Goal: Task Accomplishment & Management: Complete application form

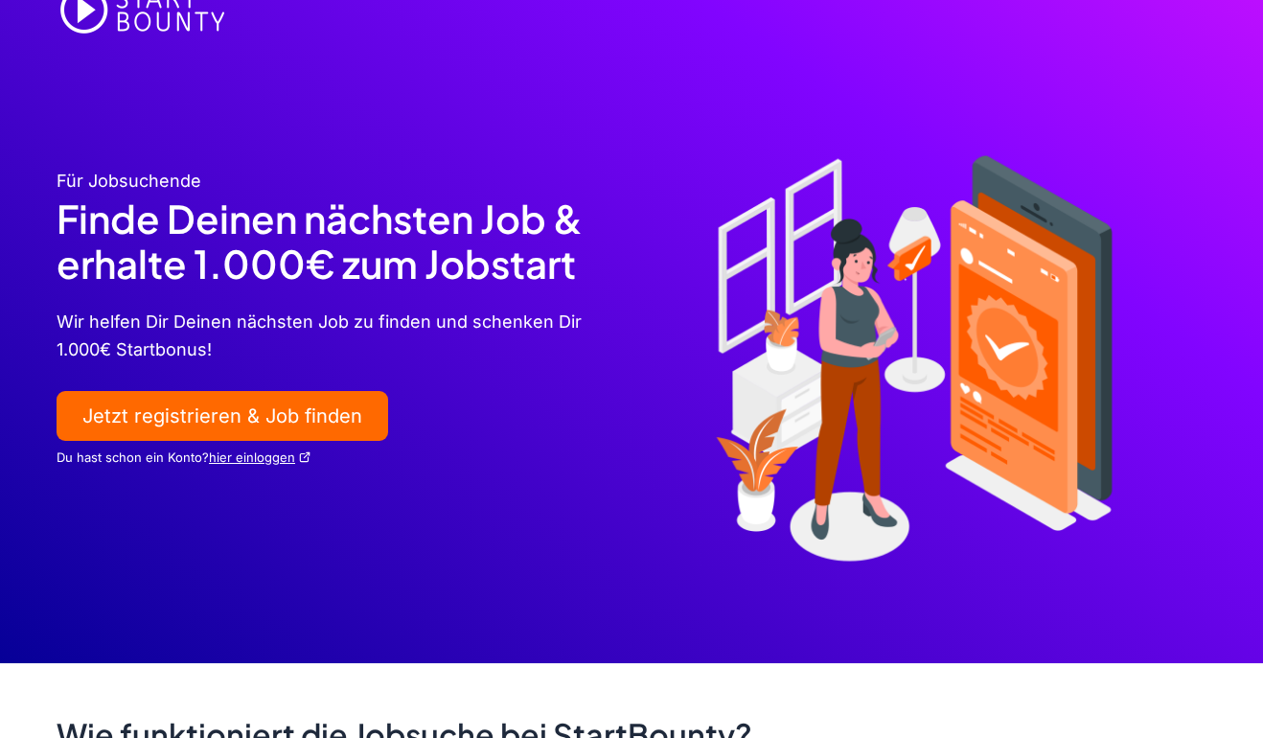
scroll to position [34, 0]
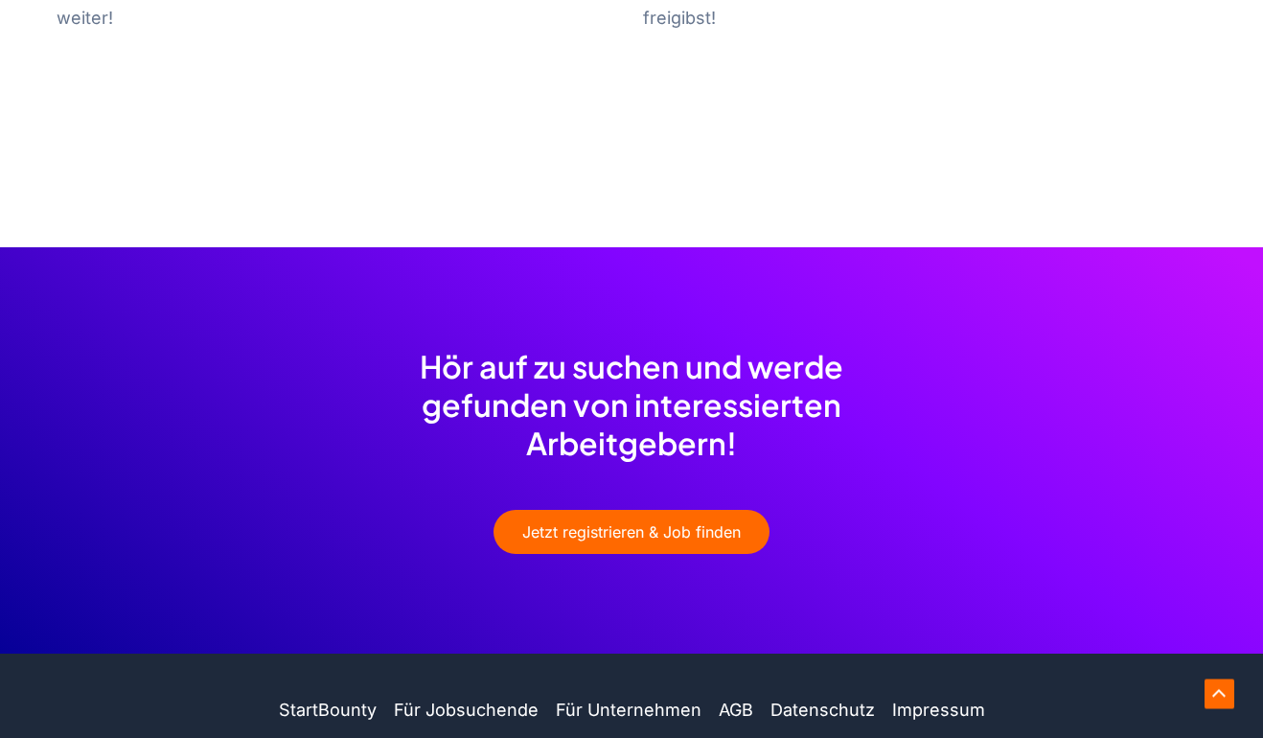
scroll to position [1505, 0]
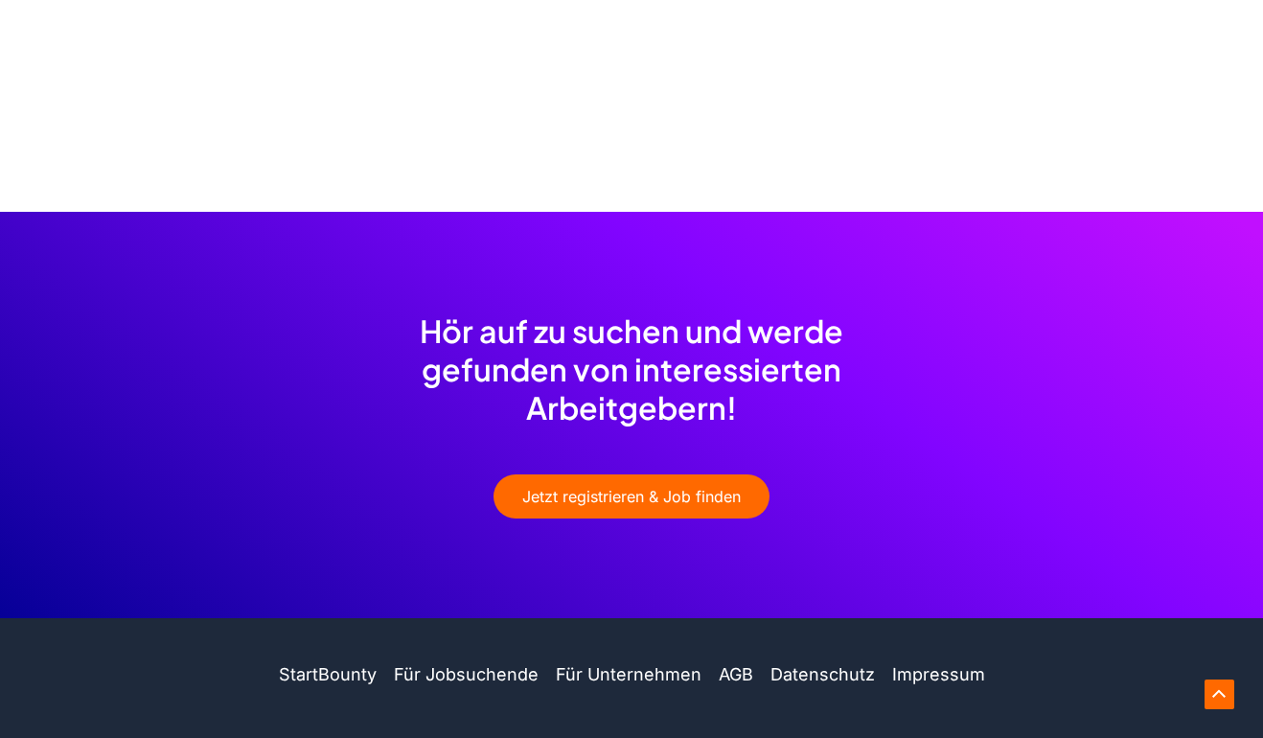
click at [586, 661] on link "Für Unternehmen" at bounding box center [628, 675] width 163 height 28
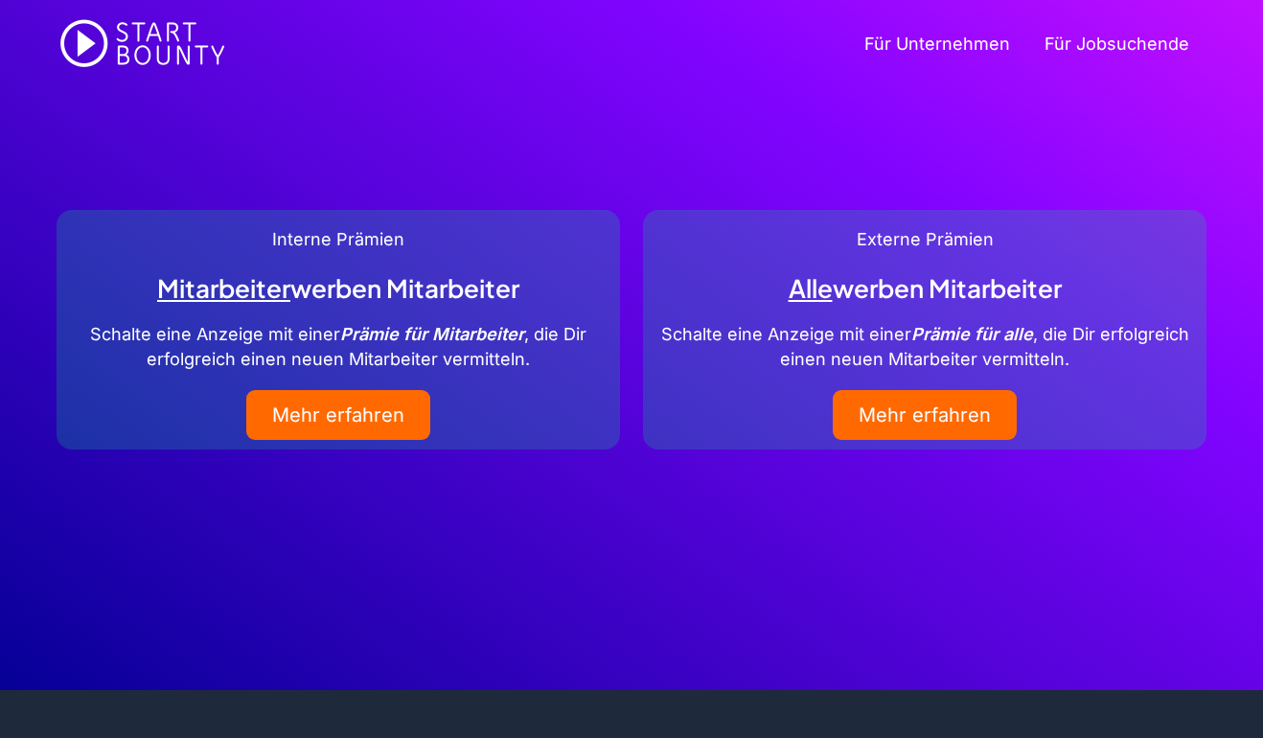
scroll to position [1, 0]
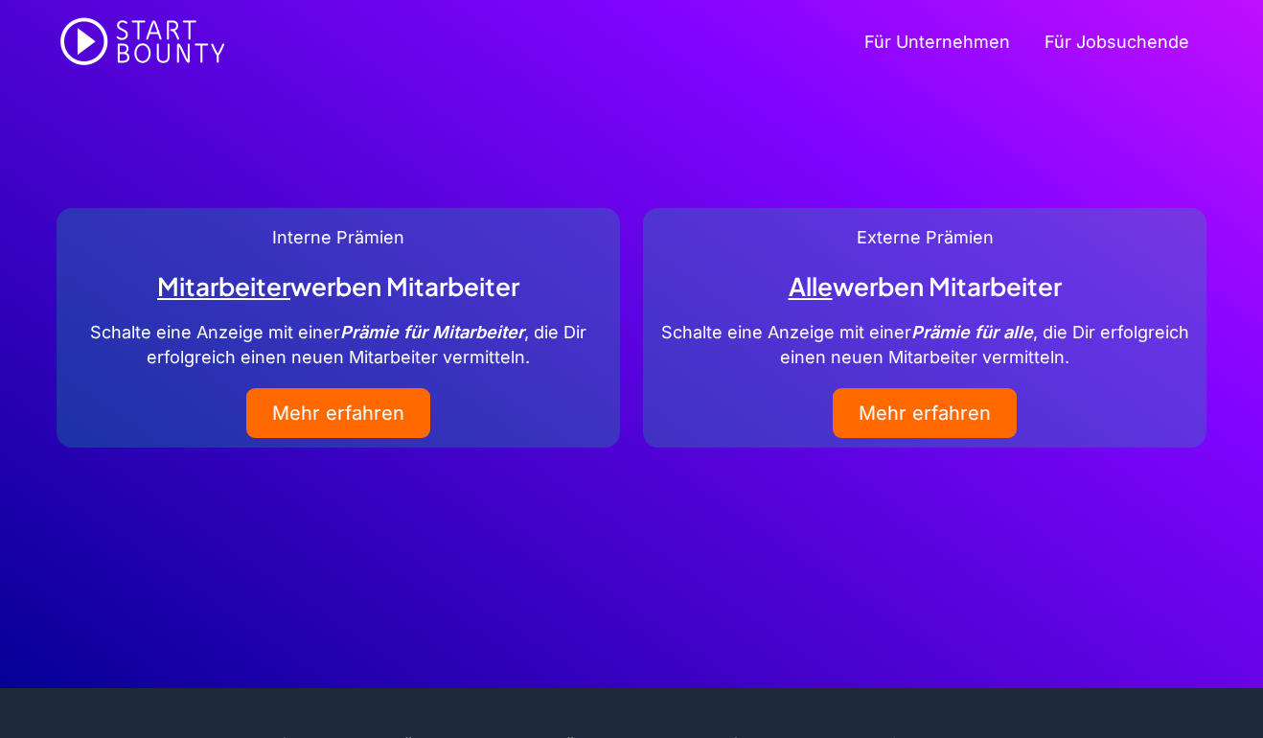
click at [933, 46] on link "Für Unternehmen" at bounding box center [937, 43] width 180 height 77
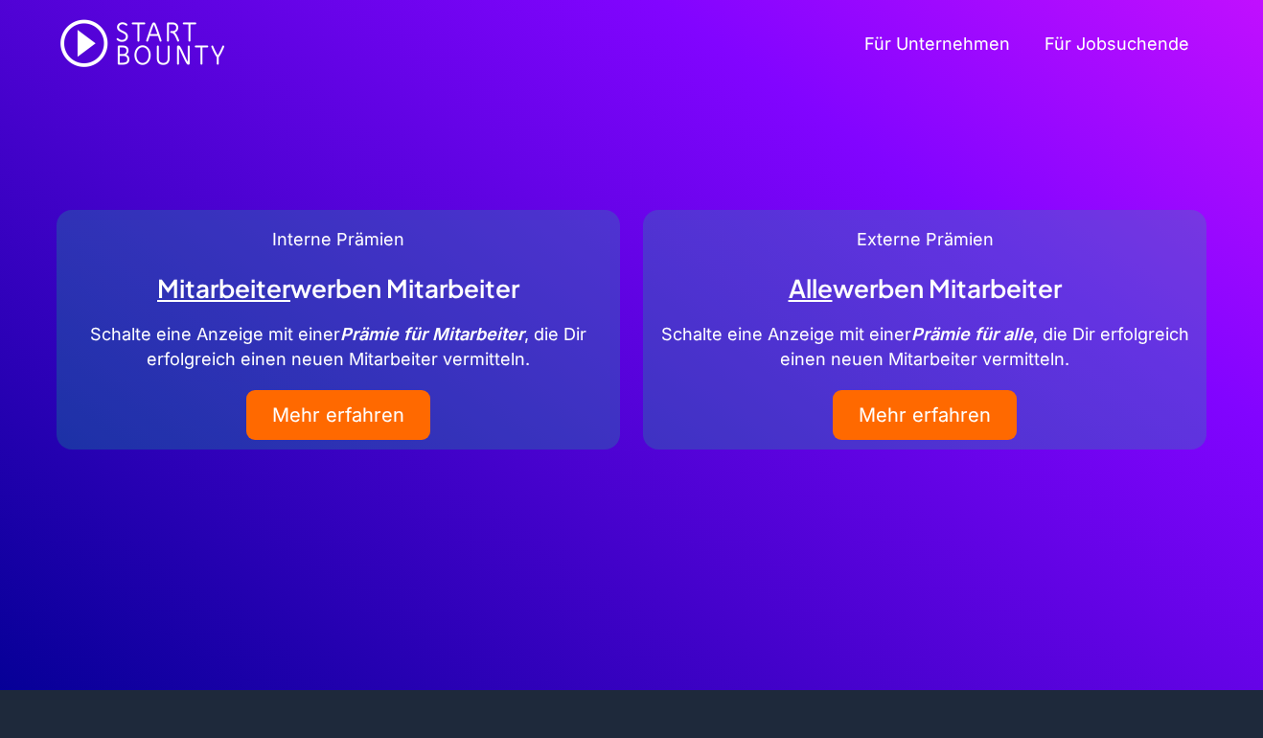
click at [946, 38] on link "Für Unternehmen" at bounding box center [937, 44] width 180 height 77
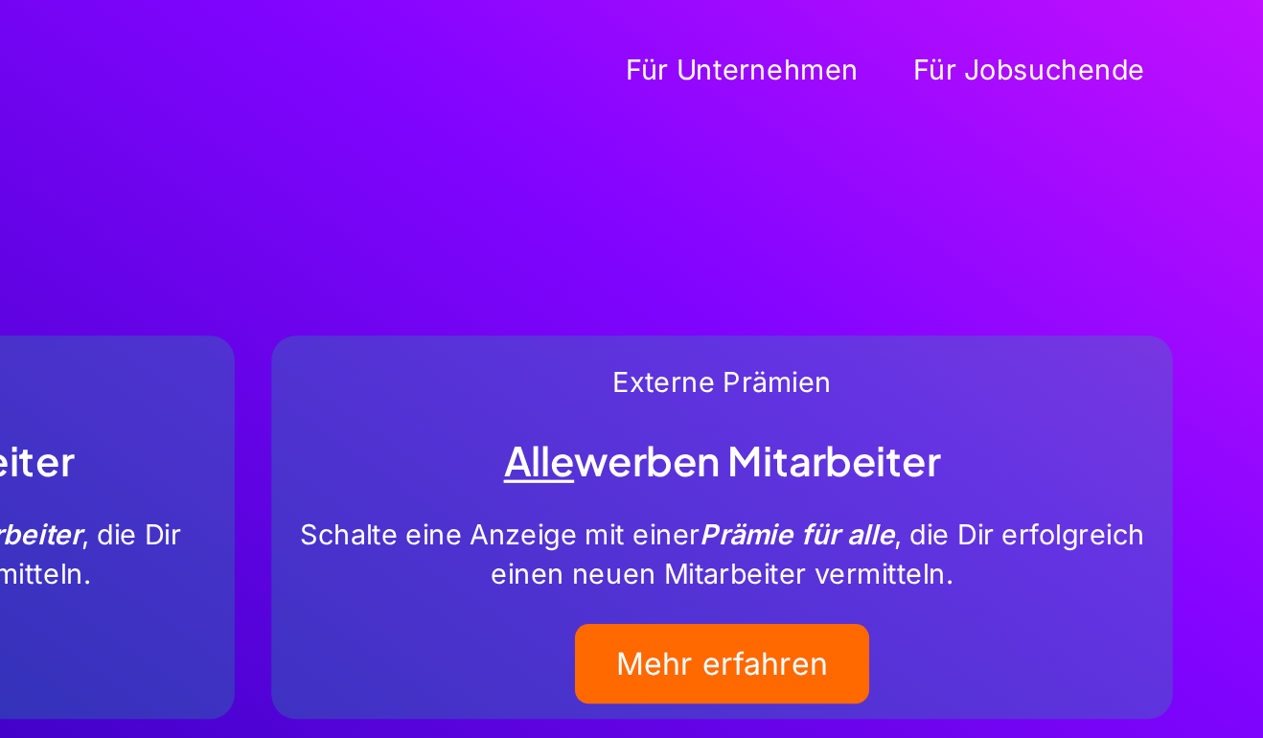
click at [847, 41] on link "Für Unternehmen" at bounding box center [937, 44] width 180 height 77
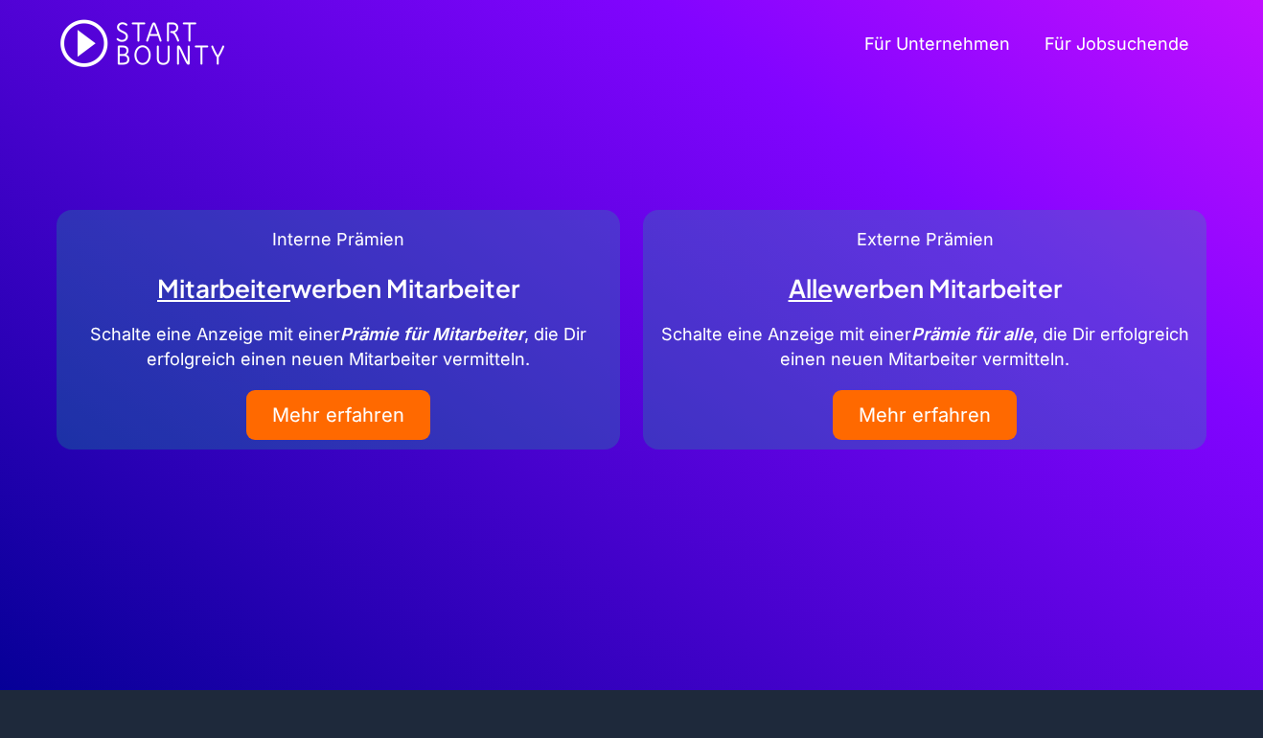
click at [954, 414] on link "Mehr erfahren" at bounding box center [925, 415] width 184 height 50
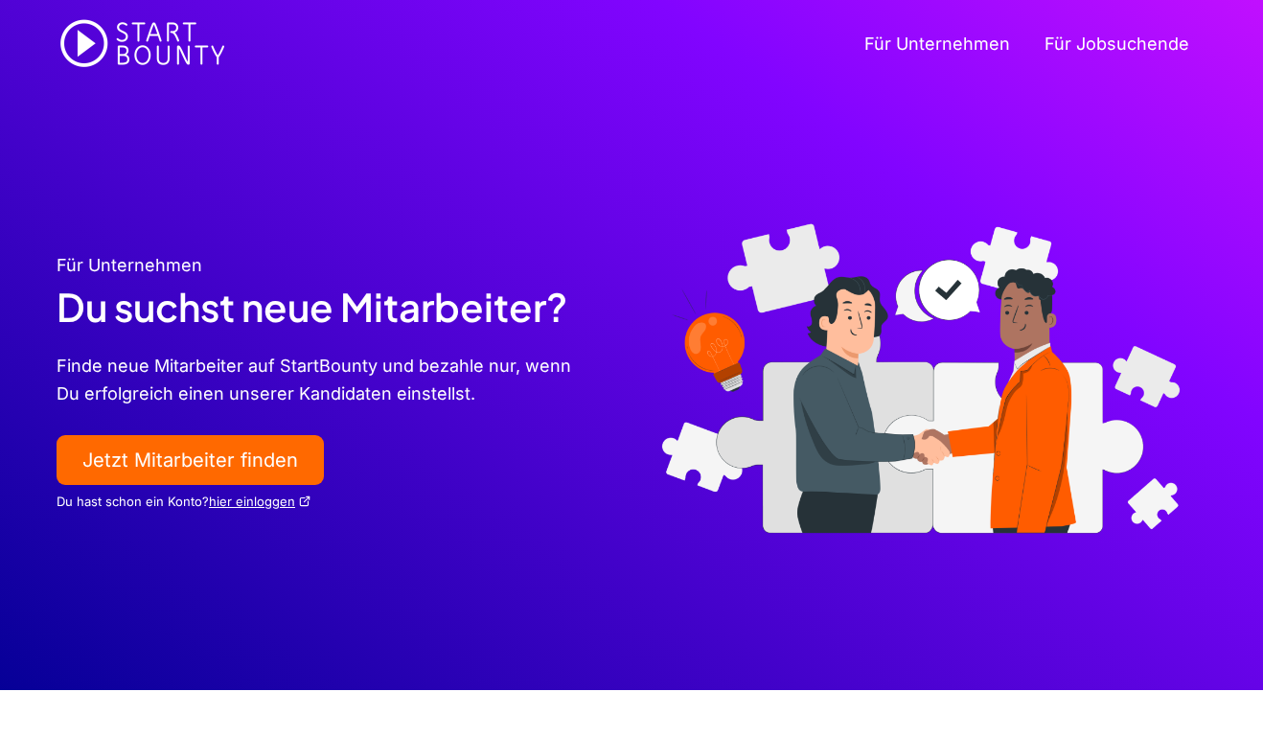
click at [183, 463] on link "Jetzt Mitarbeiter finden" at bounding box center [190, 460] width 267 height 50
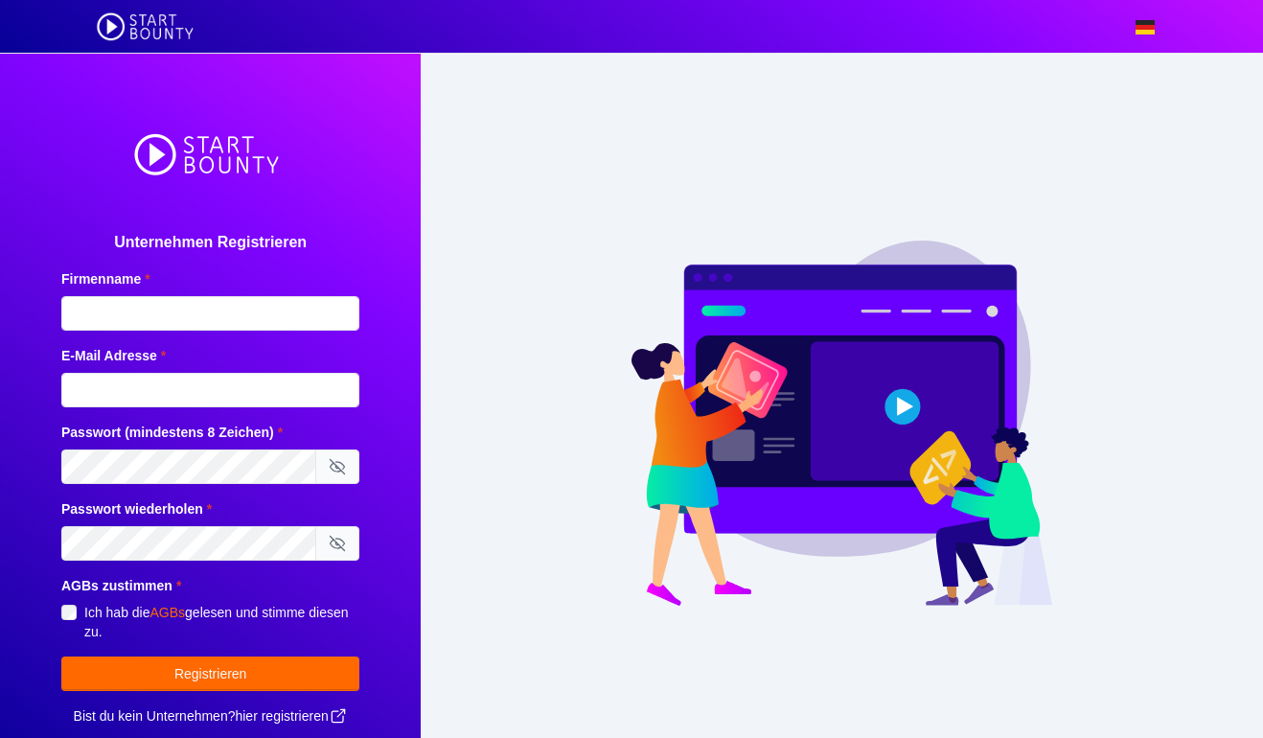
click at [145, 641] on span "Ich hab die AGBs gelesen und stimme diesen zu." at bounding box center [221, 622] width 275 height 38
click at [167, 620] on link "AGBs" at bounding box center [167, 612] width 35 height 15
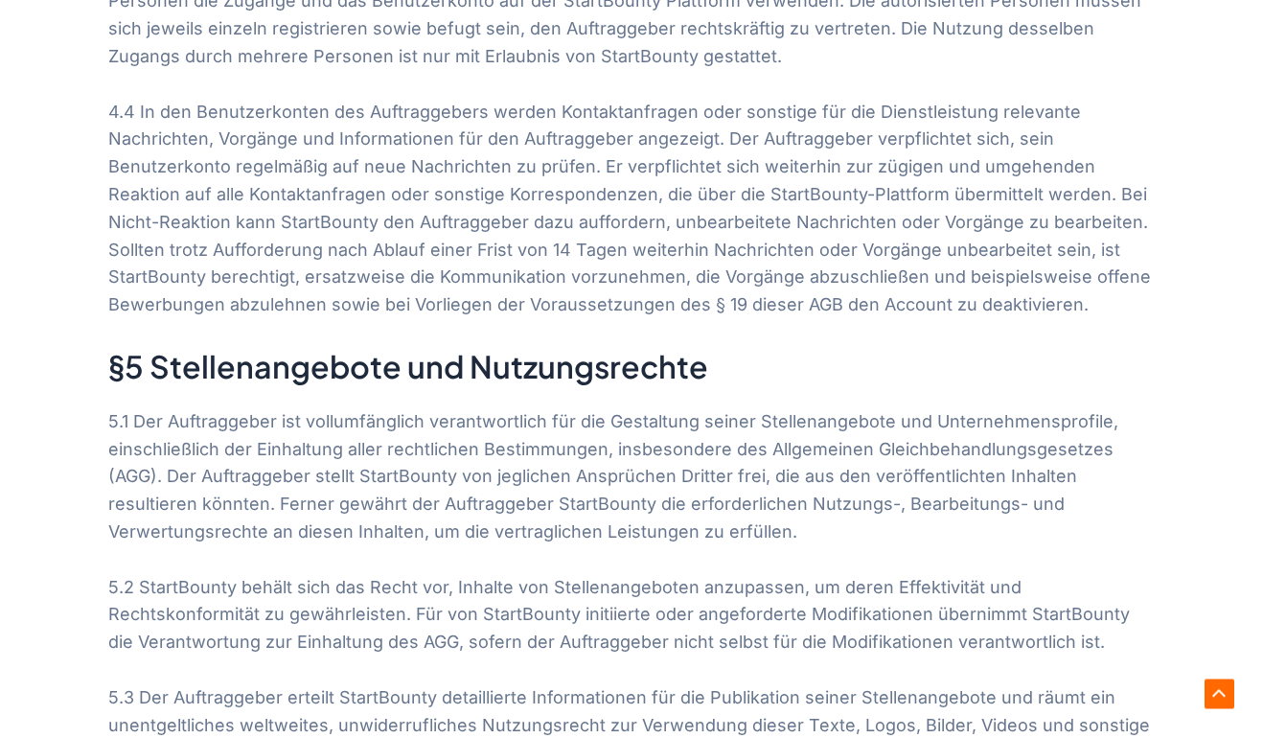
scroll to position [4339, 0]
